Goal: Task Accomplishment & Management: Use online tool/utility

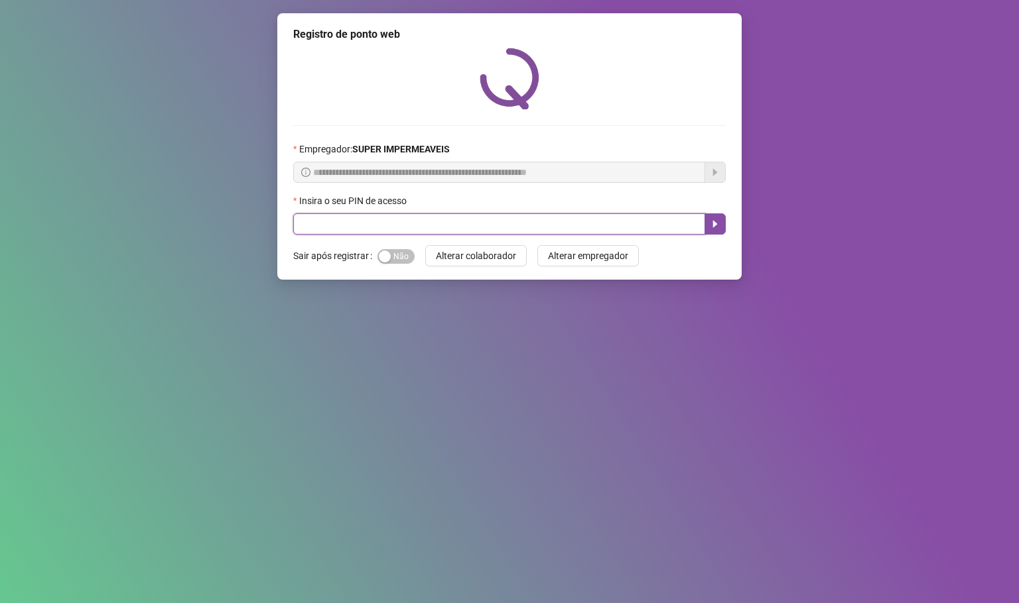
click at [358, 218] on input "text" at bounding box center [499, 224] width 412 height 21
type input "*****"
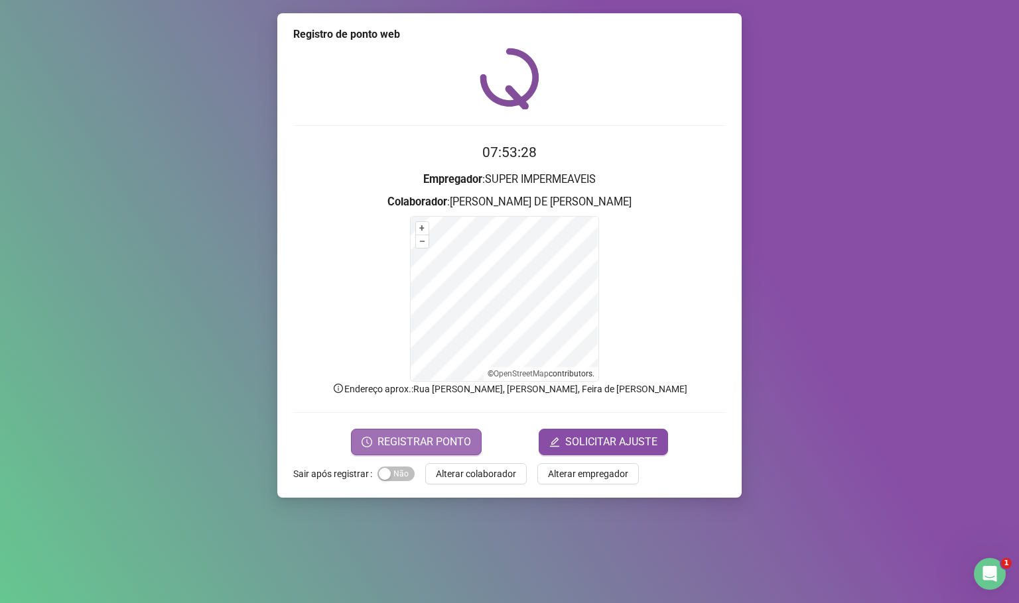
click at [438, 446] on span "REGISTRAR PONTO" at bounding box center [424, 442] width 94 height 16
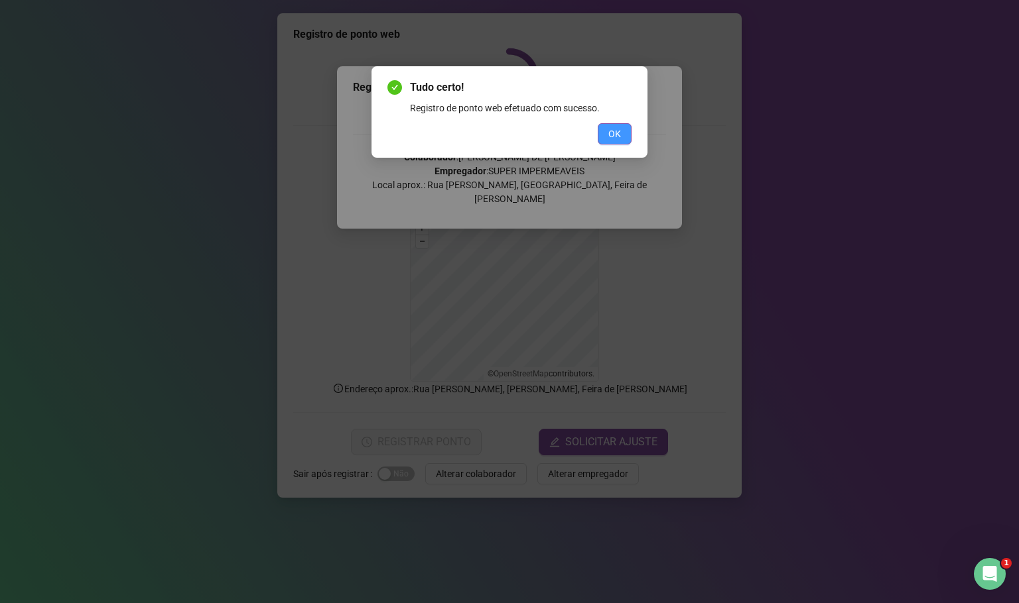
click at [623, 128] on button "OK" at bounding box center [615, 133] width 34 height 21
